Goal: Information Seeking & Learning: Check status

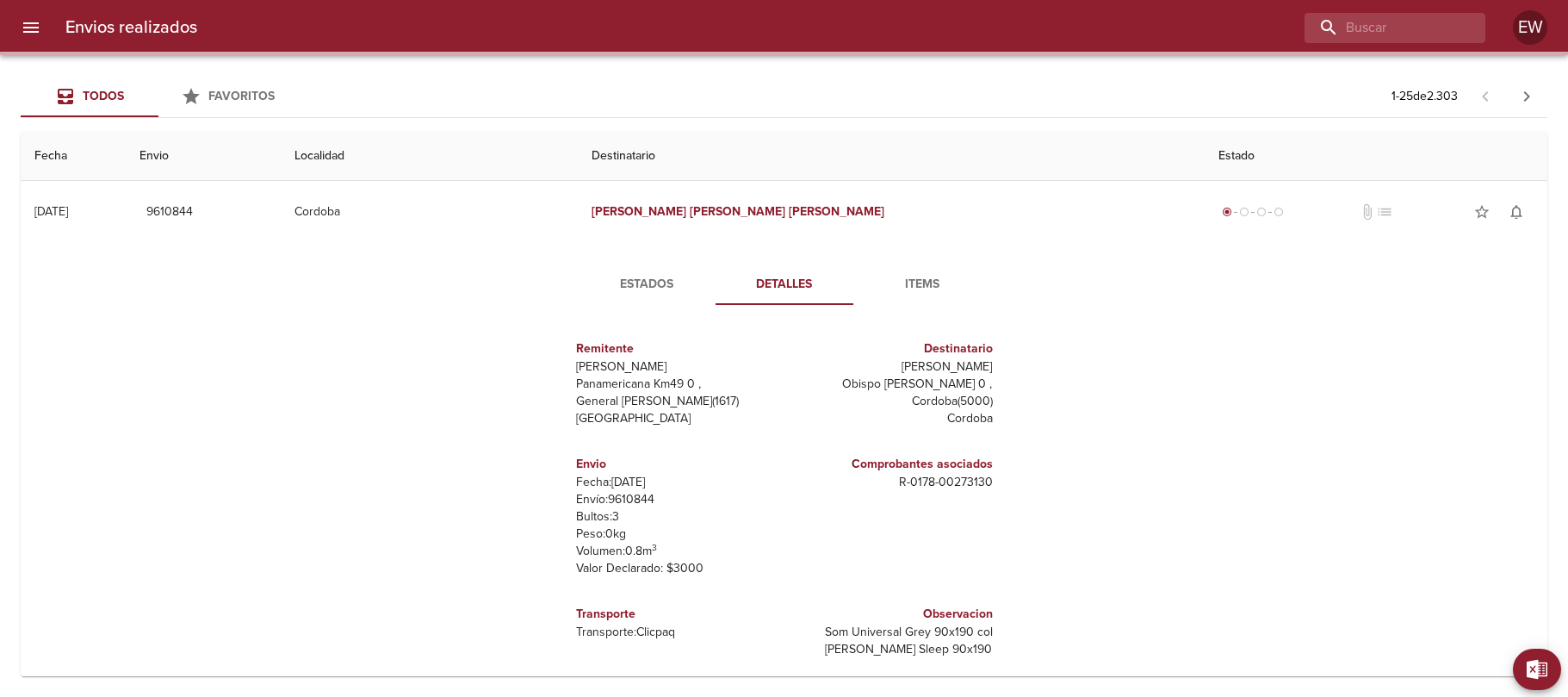
click at [1410, 29] on input "buscar" at bounding box center [1380, 28] width 152 height 30
type input "9565984"
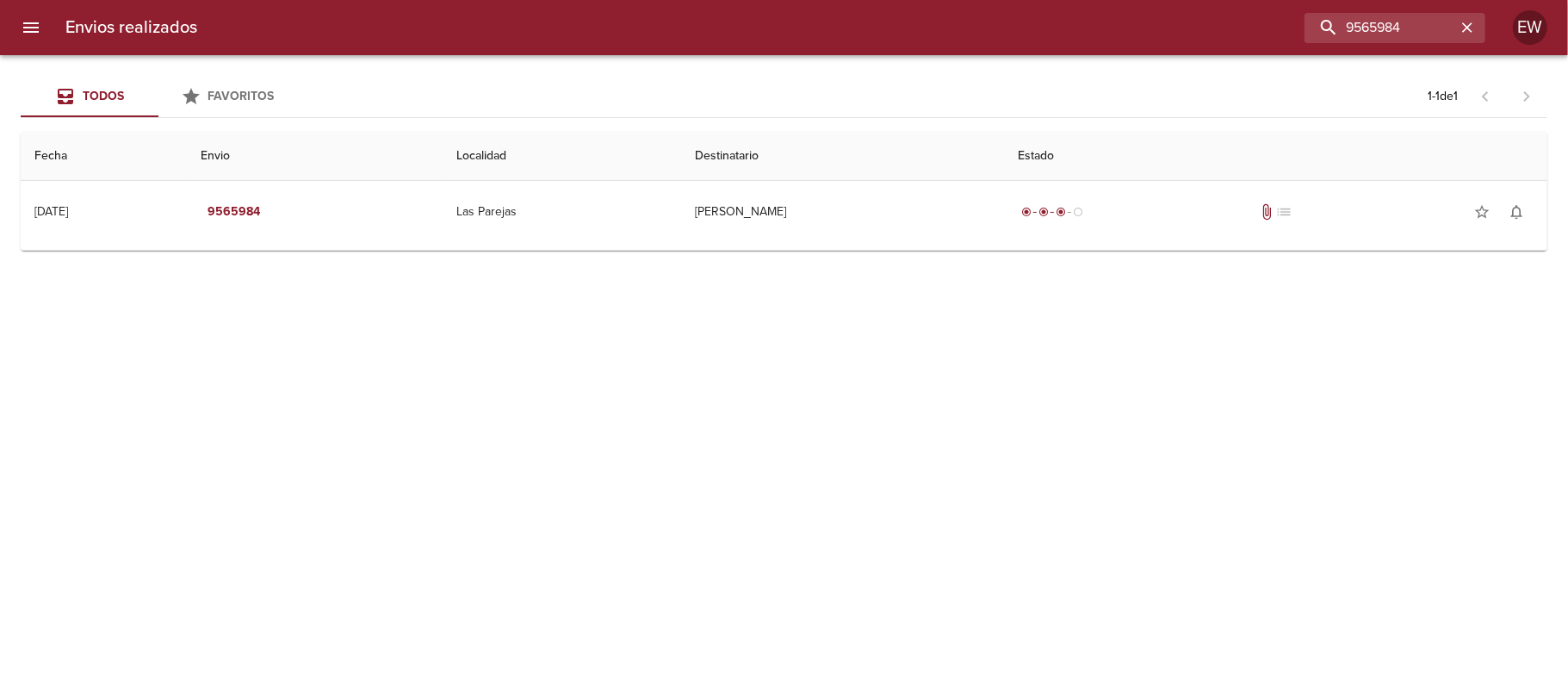
click at [1004, 167] on th "Destinatario" at bounding box center [842, 156] width 323 height 49
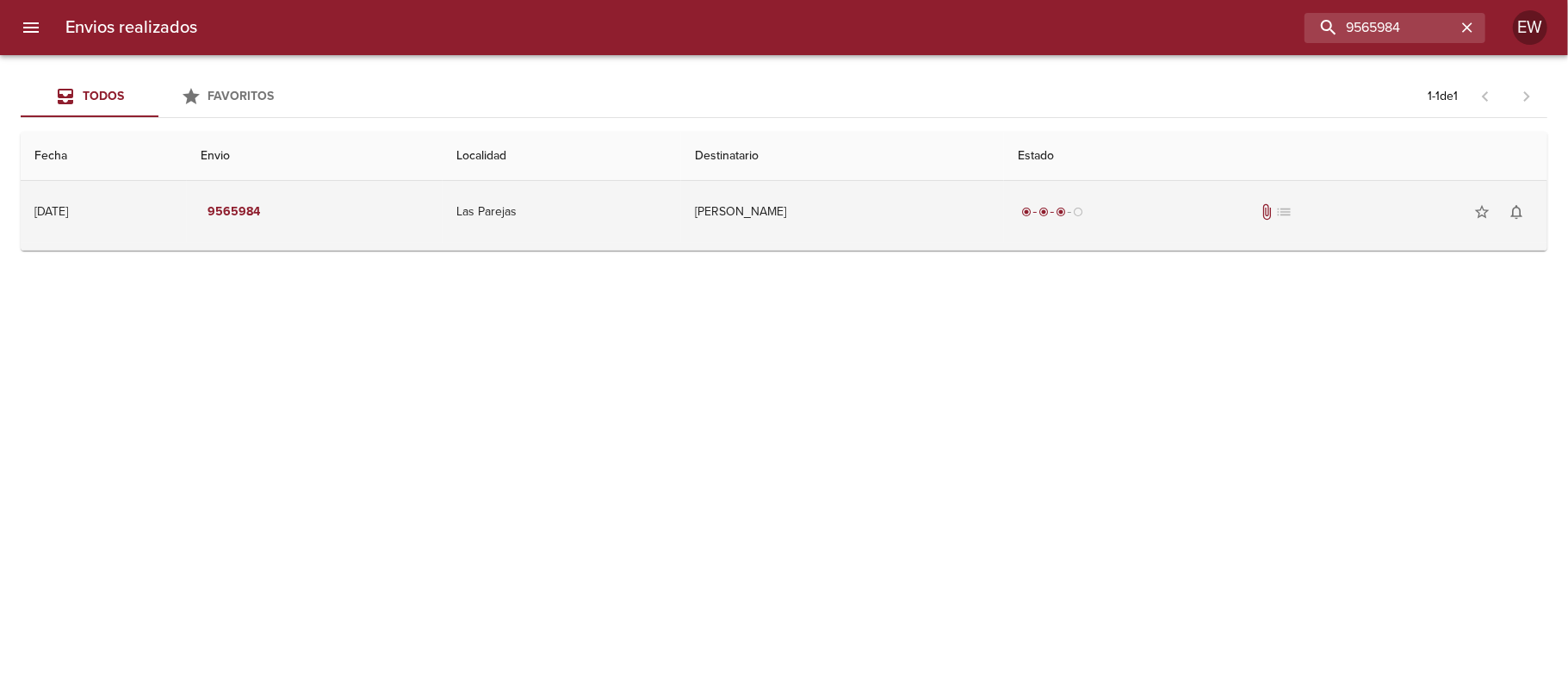
click at [1004, 210] on td "[PERSON_NAME]" at bounding box center [842, 211] width 323 height 62
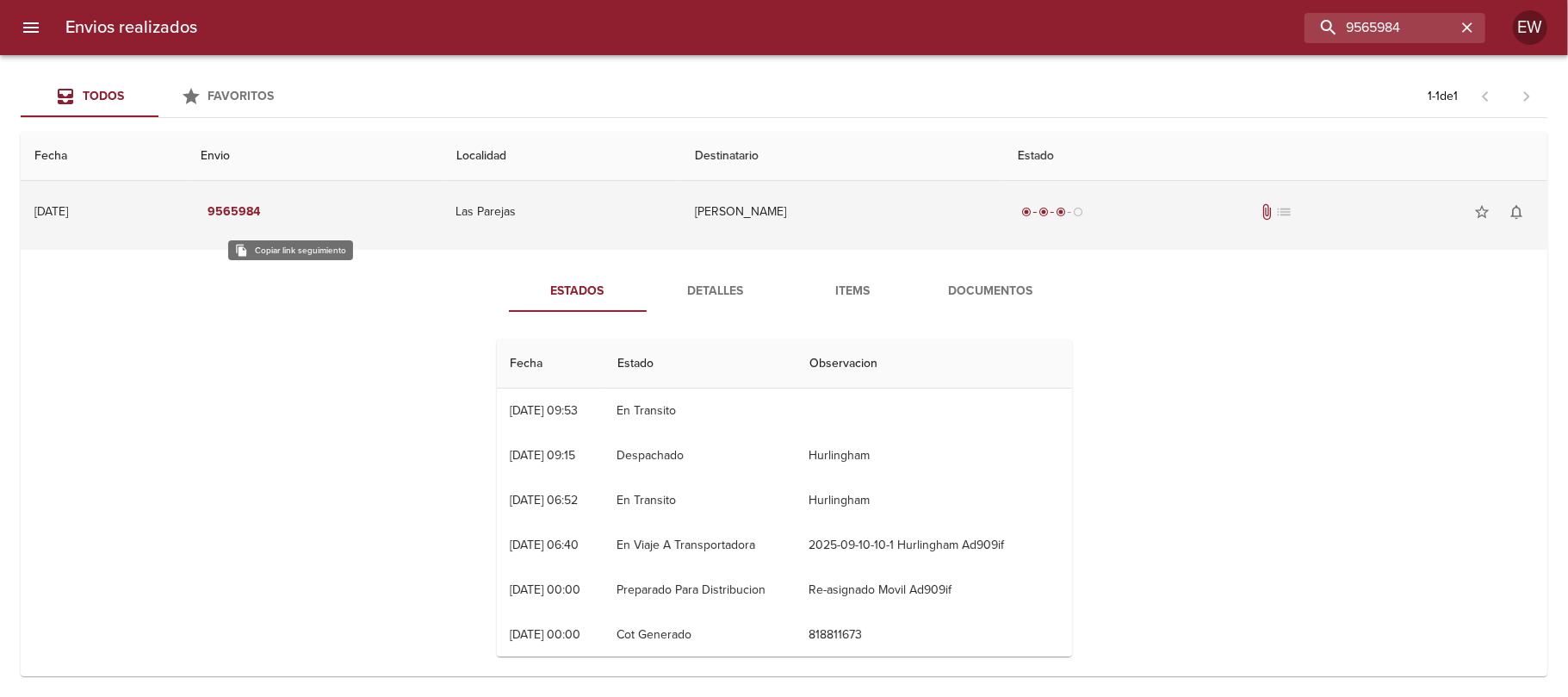
click at [260, 203] on em "9565984" at bounding box center [234, 212] width 52 height 21
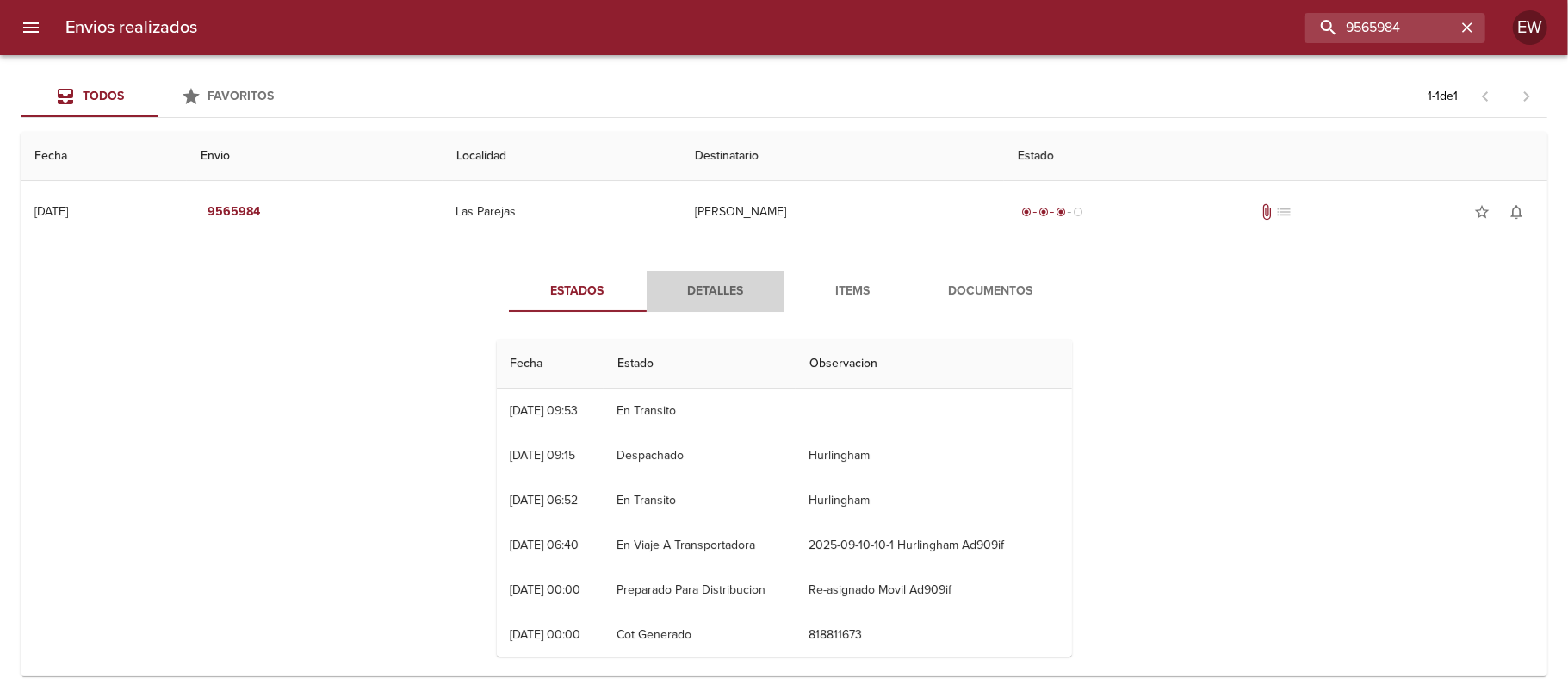
click at [701, 293] on span "Detalles" at bounding box center [716, 291] width 117 height 21
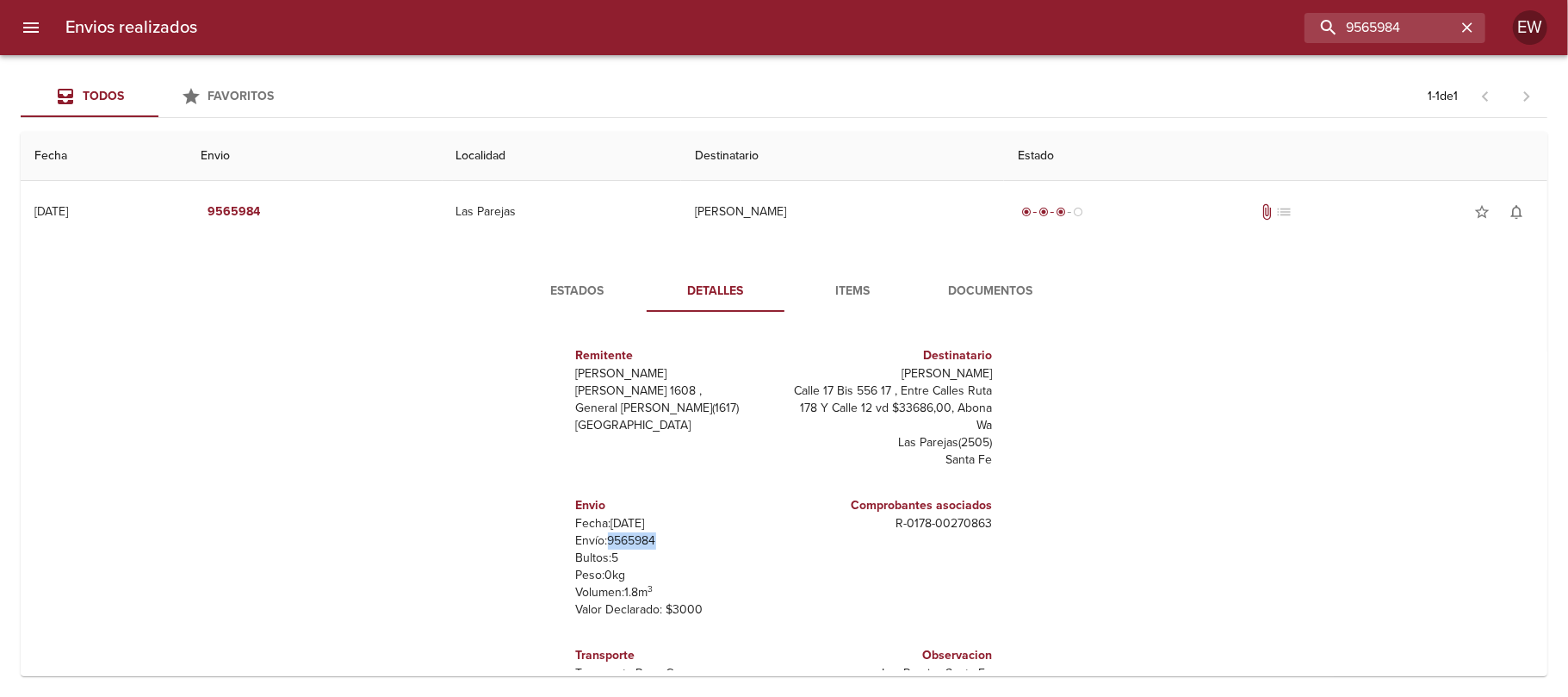
drag, startPoint x: 642, startPoint y: 543, endPoint x: 594, endPoint y: 539, distance: 48.2
click at [594, 539] on p "Envío: 9565984" at bounding box center [677, 541] width 202 height 18
copy p "9565984"
drag, startPoint x: 984, startPoint y: 369, endPoint x: 844, endPoint y: 380, distance: 140.4
click at [844, 380] on div "Remitente Wamaro Tortuguitas Raul [STREET_ADDRESS][PERSON_NAME] Destinatario [P…" at bounding box center [784, 498] width 589 height 344
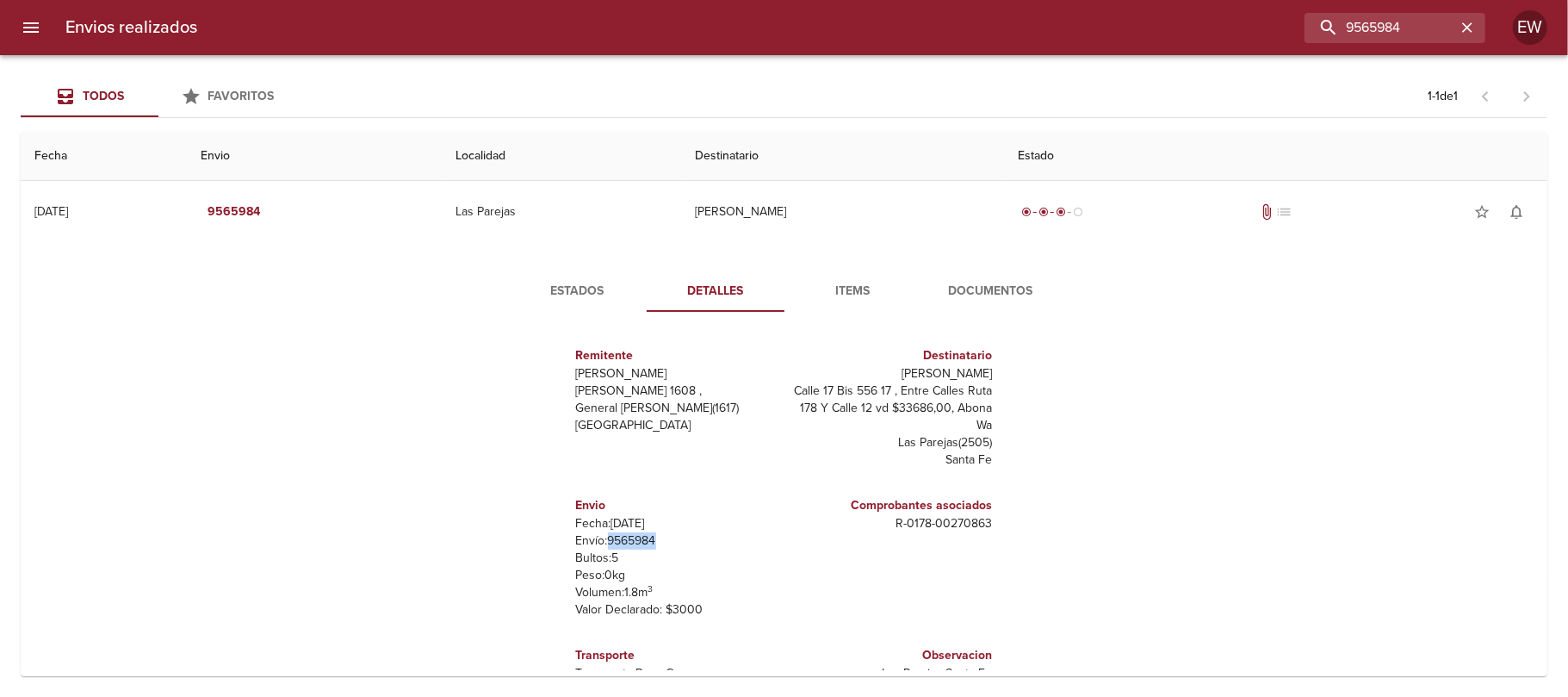
copy p "[PERSON_NAME]"
drag, startPoint x: 882, startPoint y: 525, endPoint x: 993, endPoint y: 525, distance: 111.0
click at [993, 525] on div "Remitente Wamaro Tortuguitas Raul [STREET_ADDRESS][PERSON_NAME] Destinatario [P…" at bounding box center [784, 498] width 589 height 344
copy p "R - 0178 - 00270863"
drag, startPoint x: 851, startPoint y: 374, endPoint x: 1003, endPoint y: 374, distance: 152.0
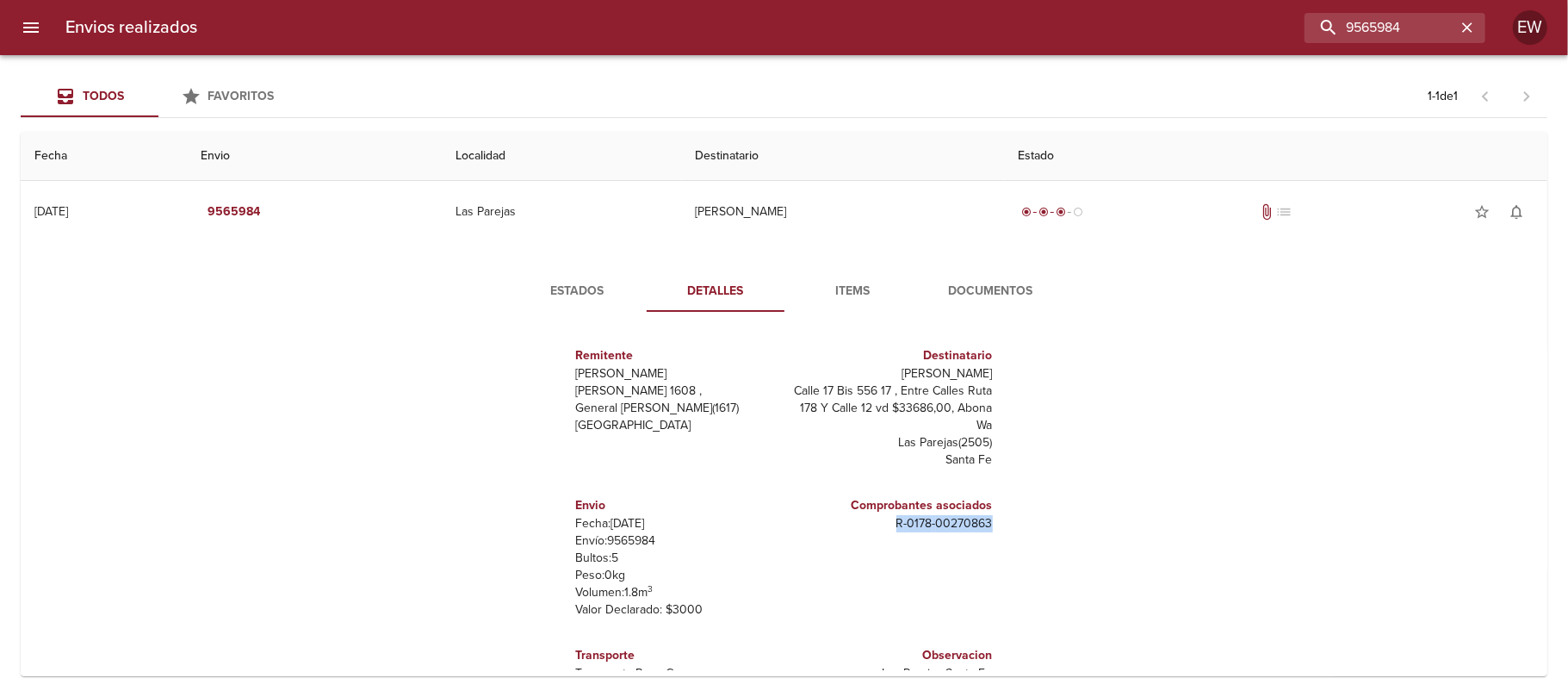
click at [1003, 374] on div "Remitente Wamaro Tortuguitas Raul [STREET_ADDRESS][PERSON_NAME] Destinatario [P…" at bounding box center [784, 498] width 589 height 344
copy p "[PERSON_NAME]"
